Goal: Task Accomplishment & Management: Manage account settings

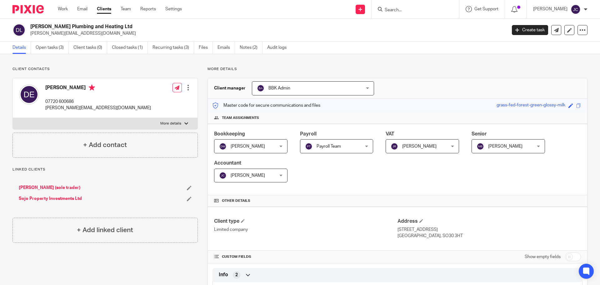
click at [402, 10] on input "Search" at bounding box center [412, 11] width 56 height 6
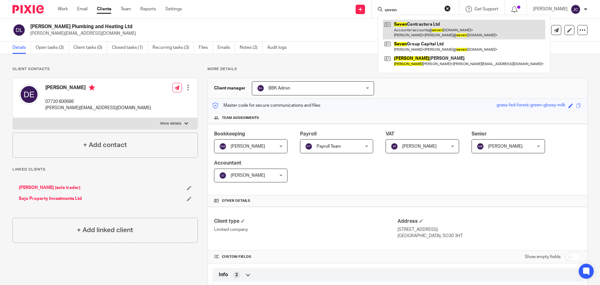
type input "seven"
click at [427, 27] on link at bounding box center [464, 29] width 163 height 19
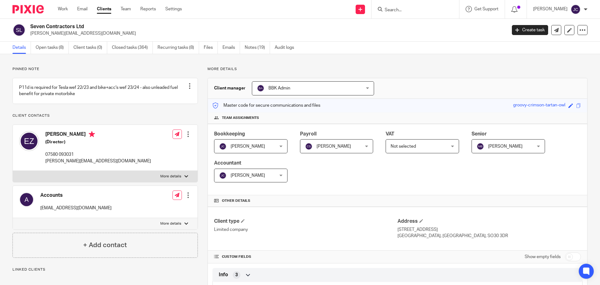
click at [397, 147] on span "Not selected" at bounding box center [403, 146] width 25 height 4
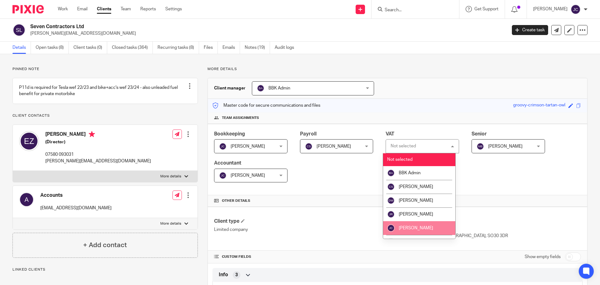
click at [428, 223] on li "[PERSON_NAME]" at bounding box center [419, 228] width 72 height 14
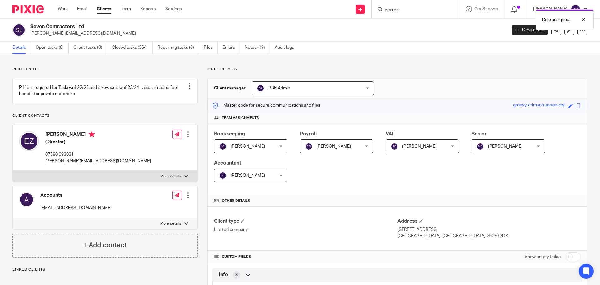
click at [52, 50] on link "Open tasks (8)" at bounding box center [52, 48] width 33 height 12
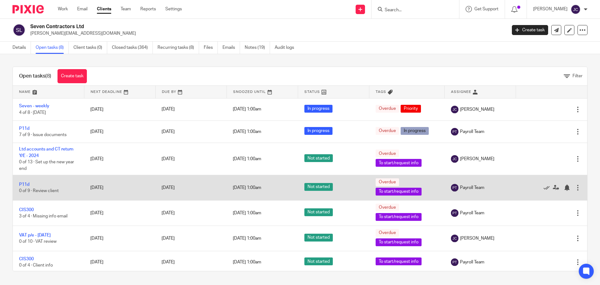
scroll to position [25, 0]
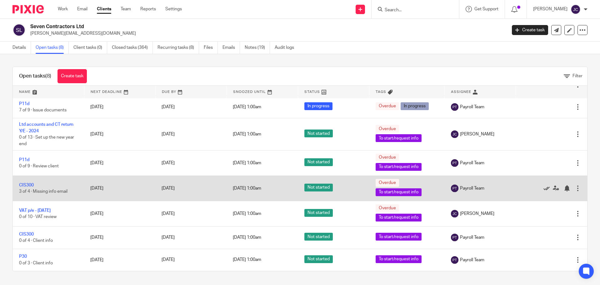
click at [544, 187] on icon at bounding box center [547, 188] width 6 height 6
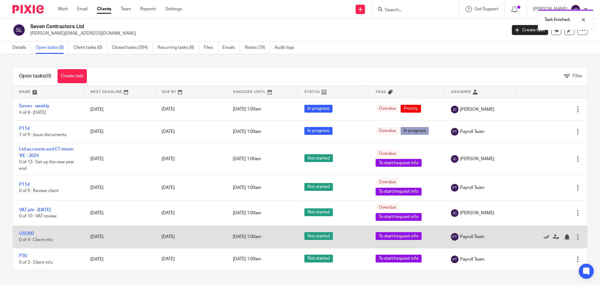
click at [544, 236] on icon at bounding box center [547, 237] width 6 height 6
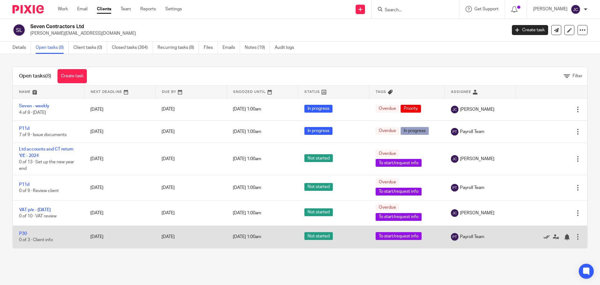
click at [544, 236] on icon at bounding box center [547, 237] width 6 height 6
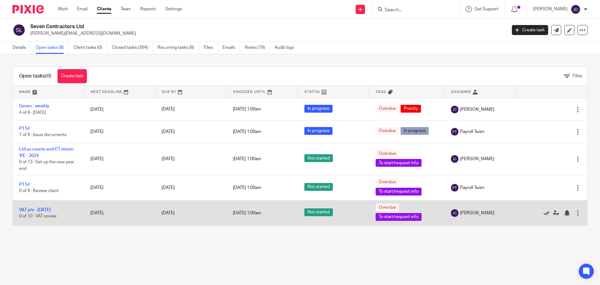
click at [544, 214] on icon at bounding box center [547, 213] width 6 height 6
